Goal: Information Seeking & Learning: Learn about a topic

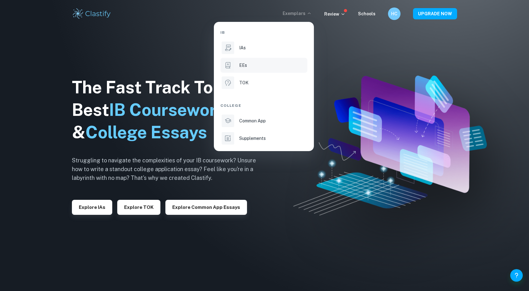
click at [256, 65] on div "EEs" at bounding box center [272, 65] width 67 height 7
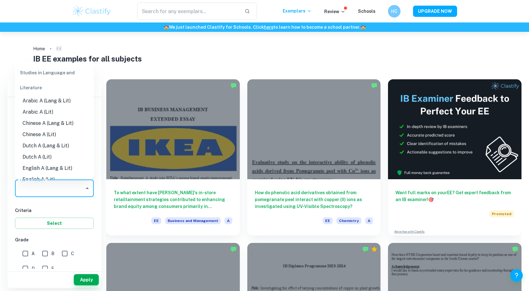
click at [51, 187] on input "Type a subject" at bounding box center [50, 189] width 64 height 12
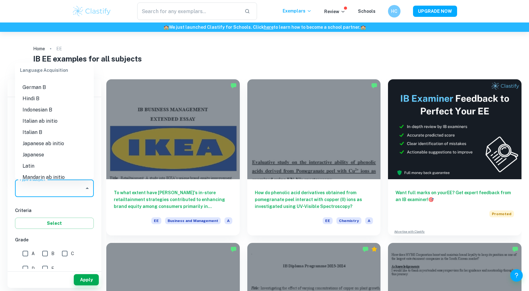
scroll to position [412, 0]
click at [43, 109] on li "Indonesian B" at bounding box center [54, 109] width 79 height 11
type input "Indonesian B"
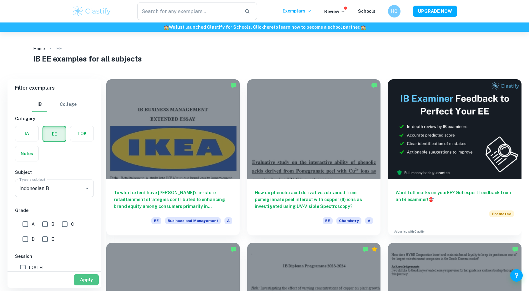
click at [85, 280] on button "Apply" at bounding box center [86, 280] width 25 height 11
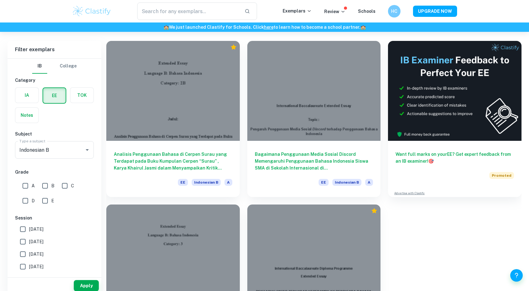
scroll to position [44, 0]
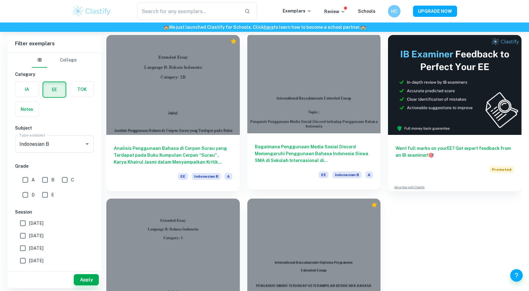
click at [319, 81] on div at bounding box center [314, 83] width 134 height 100
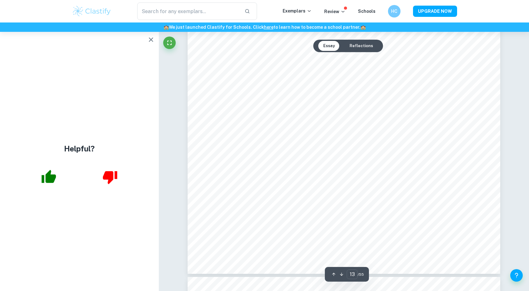
scroll to position [5195, 0]
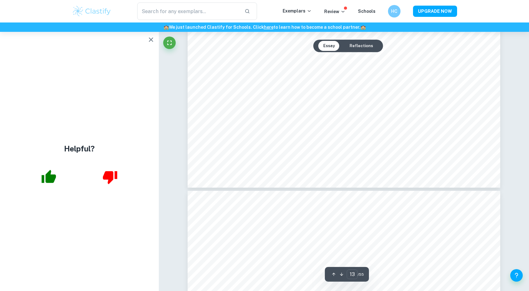
type input "14"
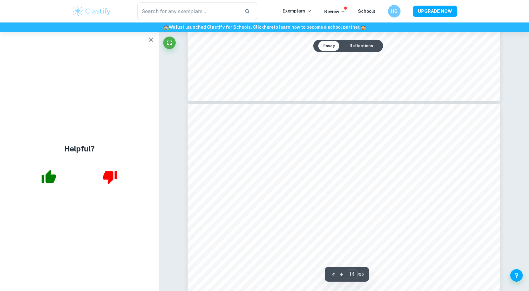
scroll to position [5435, 0]
